Goal: Task Accomplishment & Management: Manage account settings

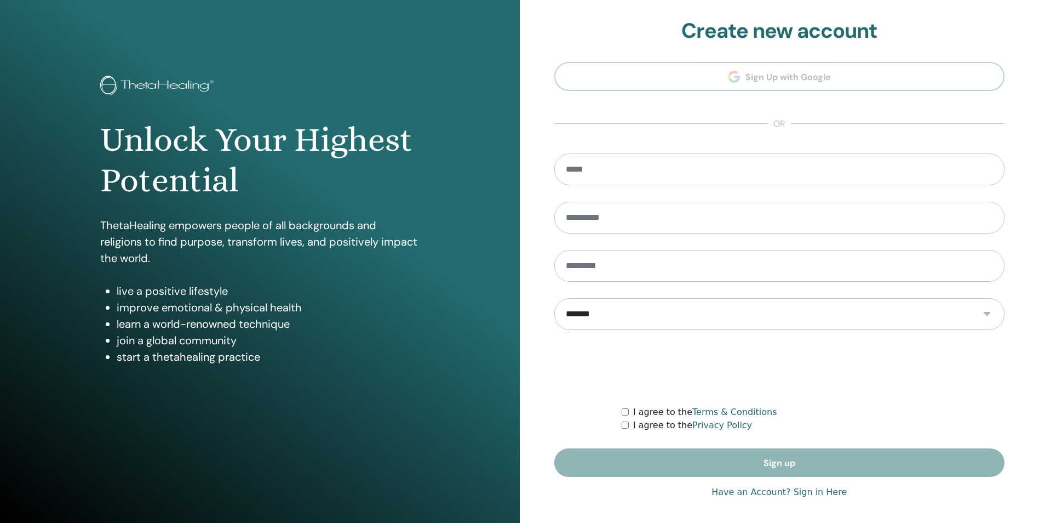
type input "**********"
click at [758, 493] on link "Have an Account? Sign in Here" at bounding box center [779, 491] width 135 height 13
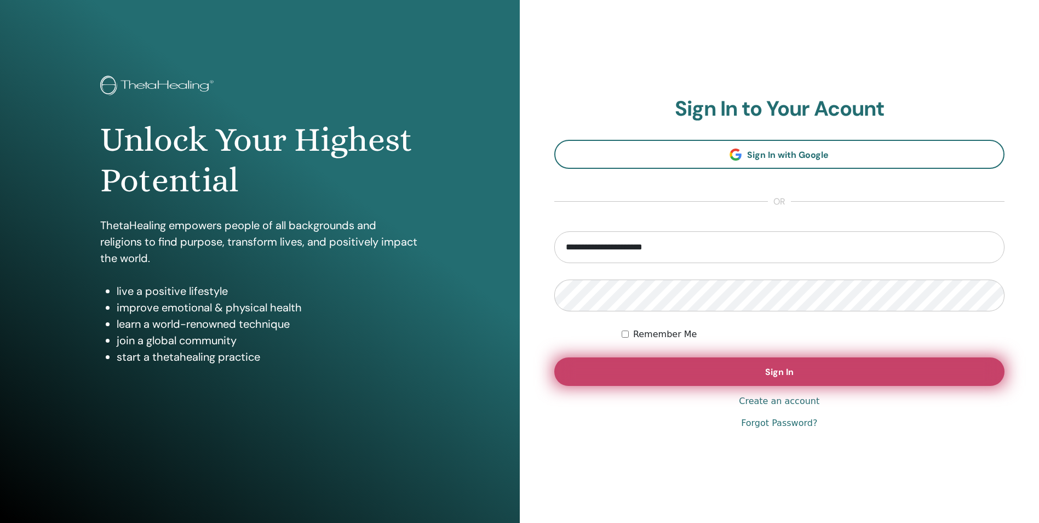
click at [782, 374] on span "Sign In" at bounding box center [779, 372] width 28 height 12
